Goal: Information Seeking & Learning: Learn about a topic

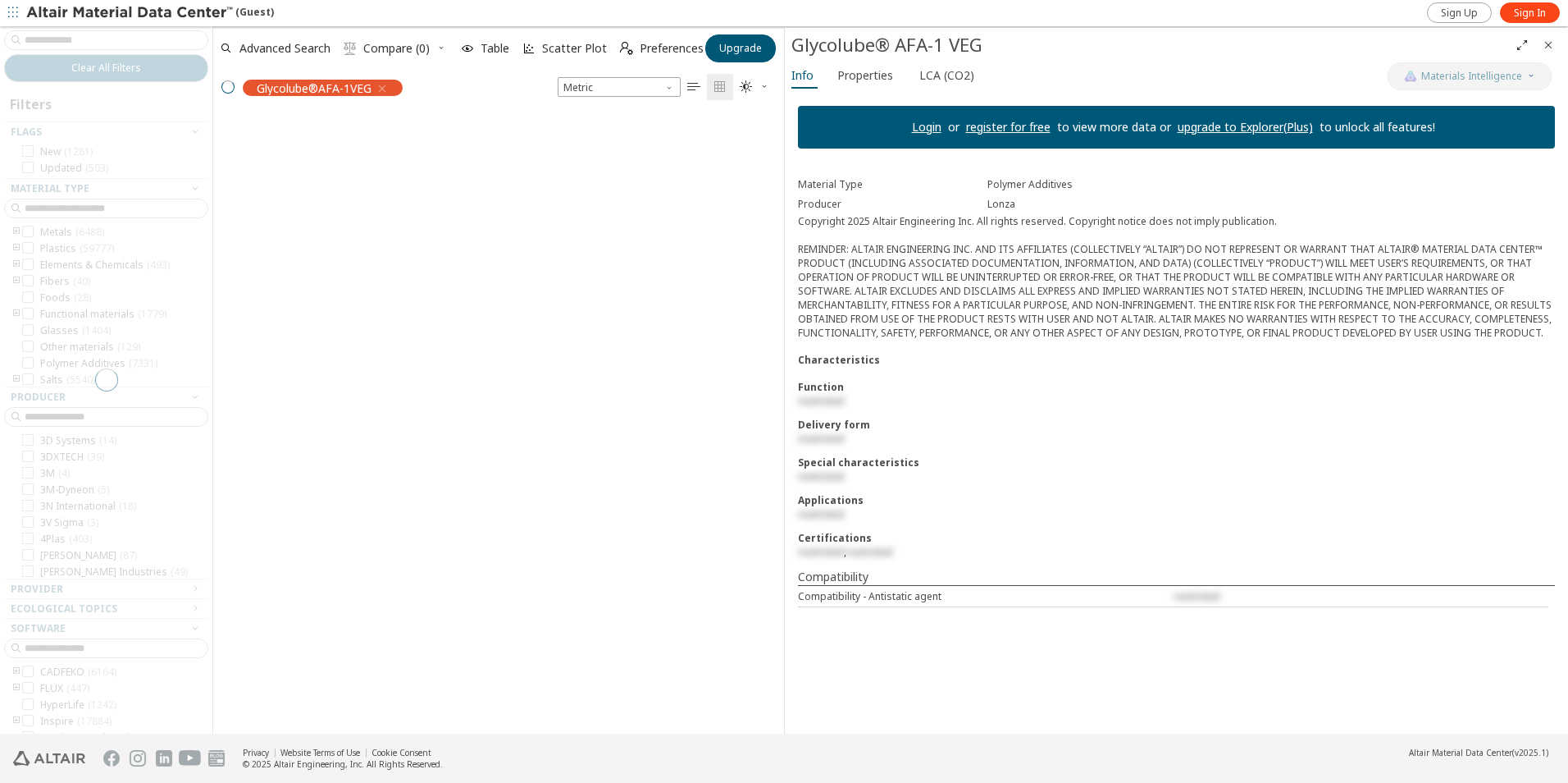
scroll to position [13, 13]
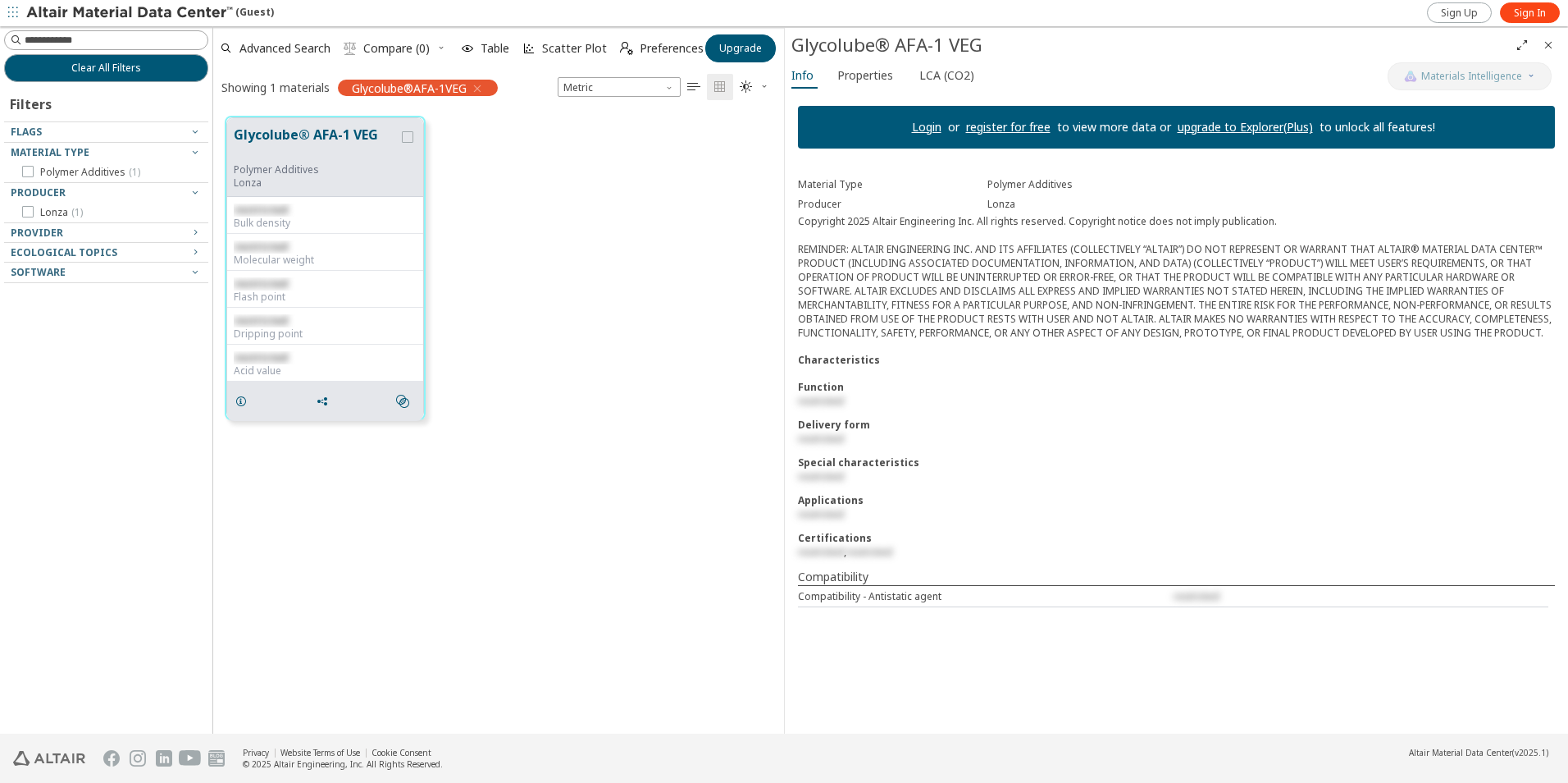
click at [572, 343] on div "Glycolube® AFA-1 VEG Polymer Additives Lonza restricted Bulk density restricted…" at bounding box center [498, 268] width 571 height 327
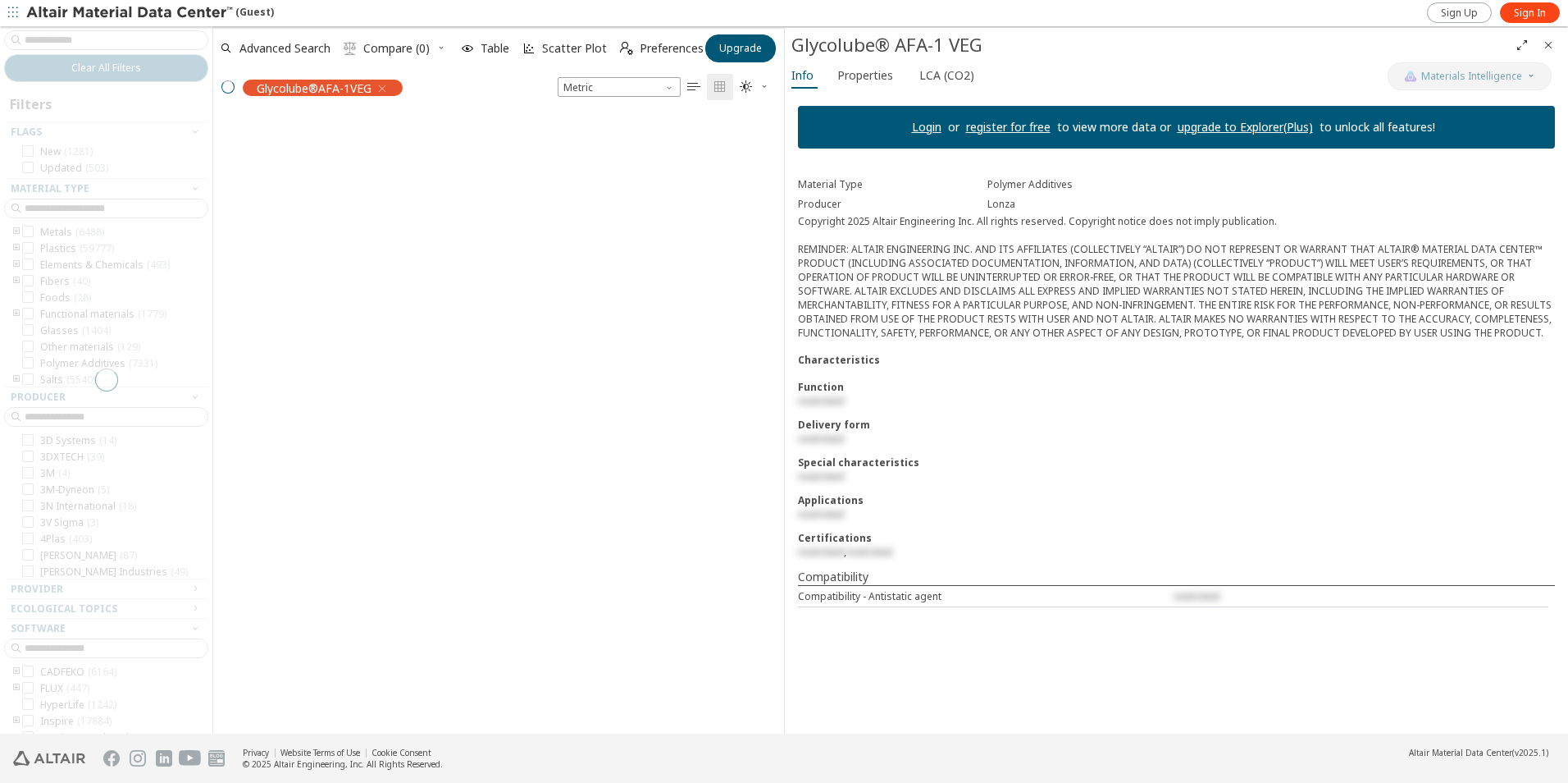
click at [828, 400] on span "restricted" at bounding box center [820, 400] width 46 height 14
drag, startPoint x: 828, startPoint y: 423, endPoint x: 832, endPoint y: 441, distance: 18.4
click at [828, 426] on div "Delivery form" at bounding box center [1176, 424] width 757 height 14
click at [856, 500] on div "Applications" at bounding box center [1176, 499] width 757 height 14
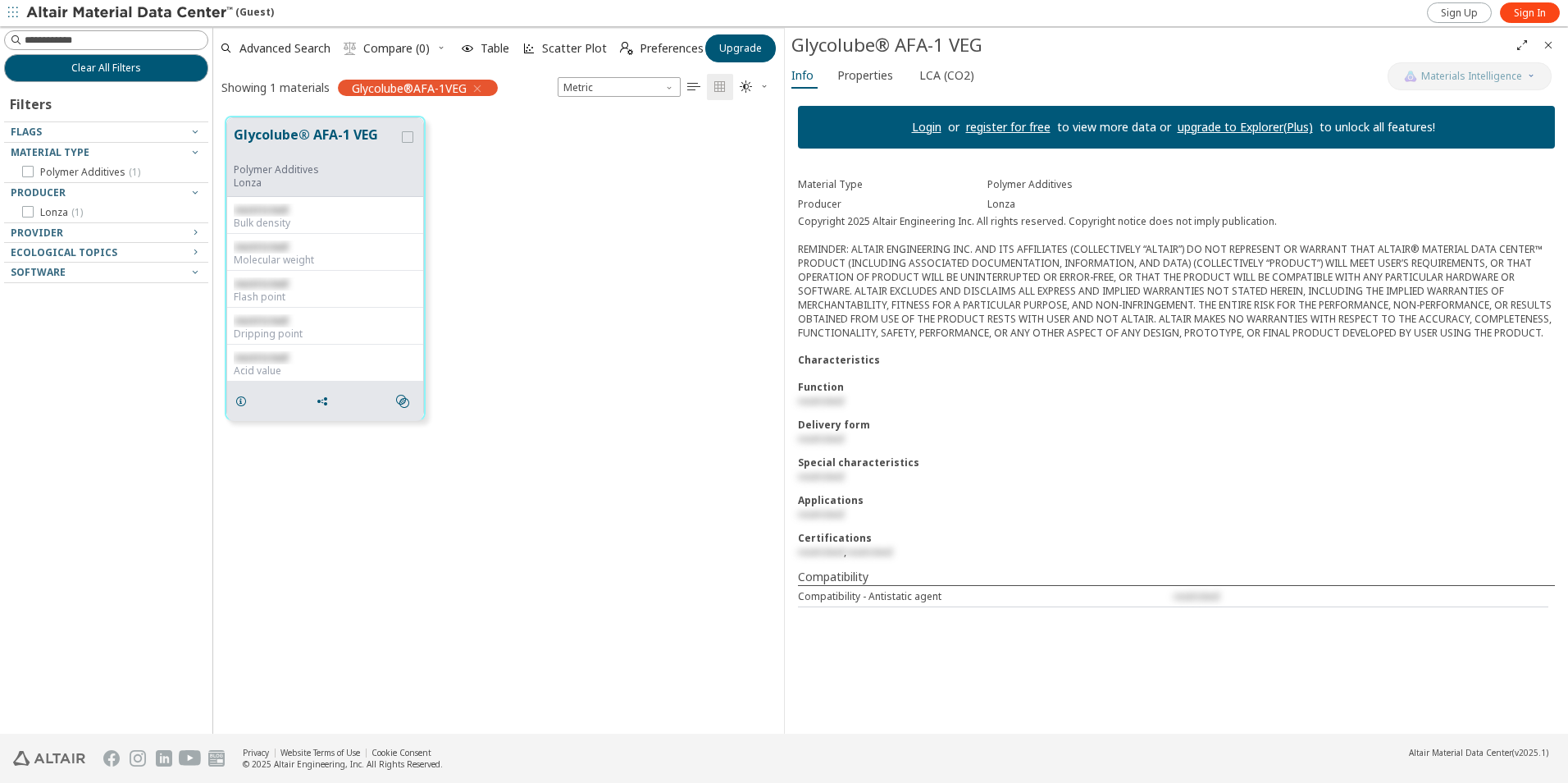
click at [505, 426] on div "Glycolube® AFA-1 VEG Polymer Additives Lonza restricted Bulk density restricted…" at bounding box center [498, 268] width 571 height 327
click at [31, 9] on img at bounding box center [131, 12] width 209 height 16
